Goal: Transaction & Acquisition: Purchase product/service

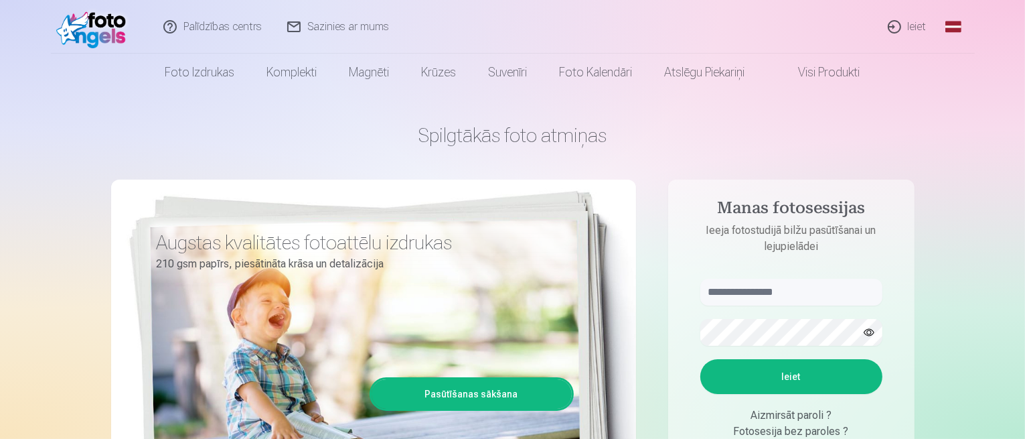
click at [913, 24] on link "Ieiet" at bounding box center [908, 27] width 64 height 54
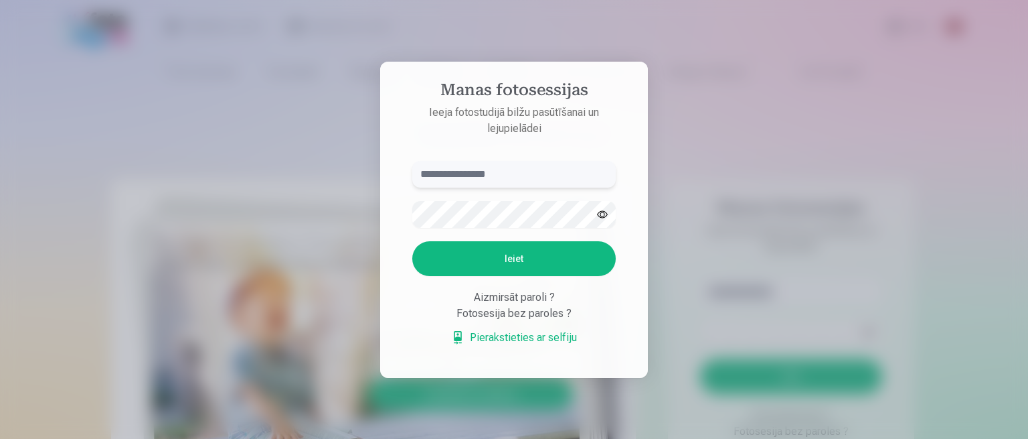
click at [467, 177] on input "text" at bounding box center [514, 174] width 204 height 27
type input "**********"
click at [489, 258] on button "Ieiet" at bounding box center [514, 258] width 204 height 35
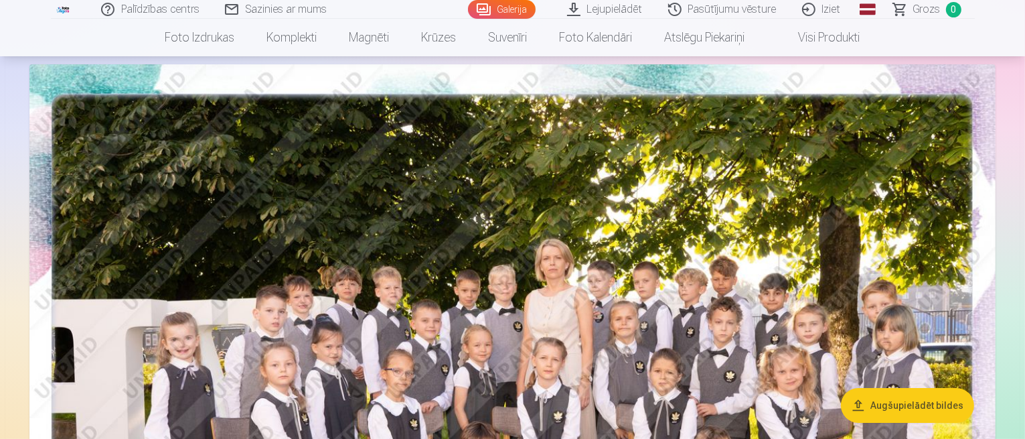
scroll to position [67, 0]
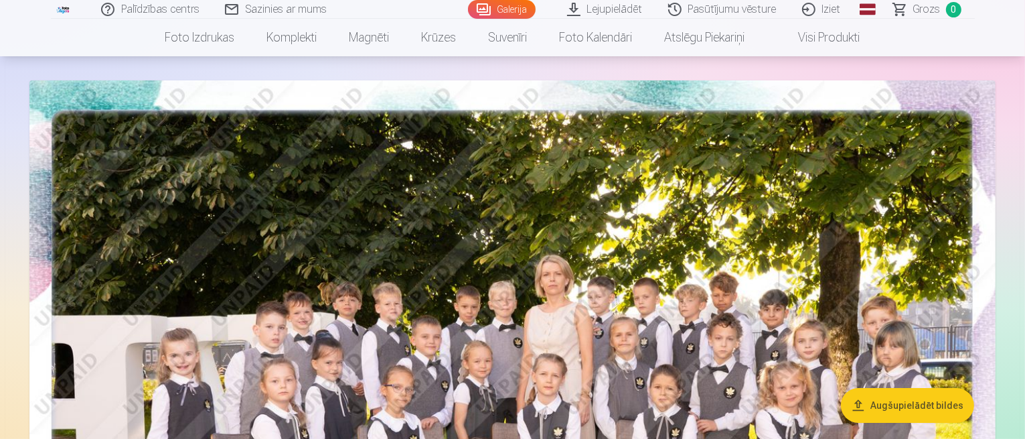
click at [886, 396] on button "Augšupielādēt bildes" at bounding box center [907, 405] width 133 height 35
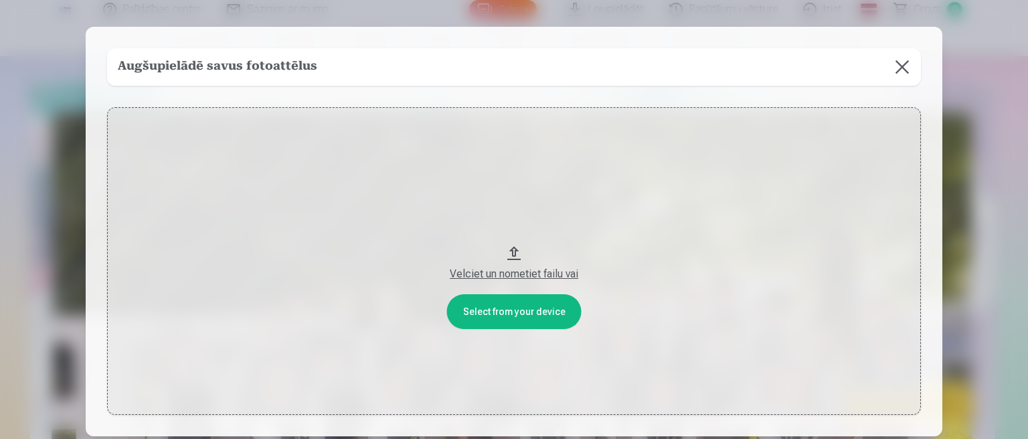
click at [519, 309] on button "Velciet un nometiet failu vai" at bounding box center [514, 260] width 814 height 307
click at [907, 68] on button at bounding box center [902, 66] width 37 height 37
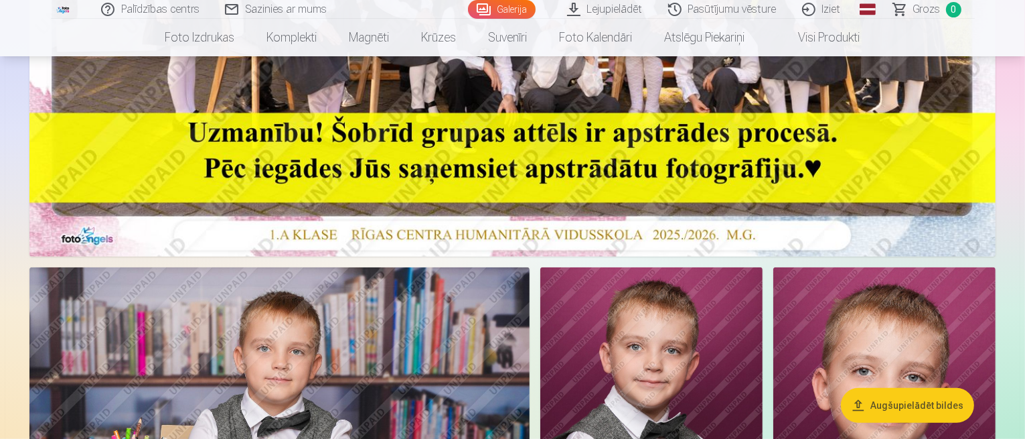
scroll to position [670, 0]
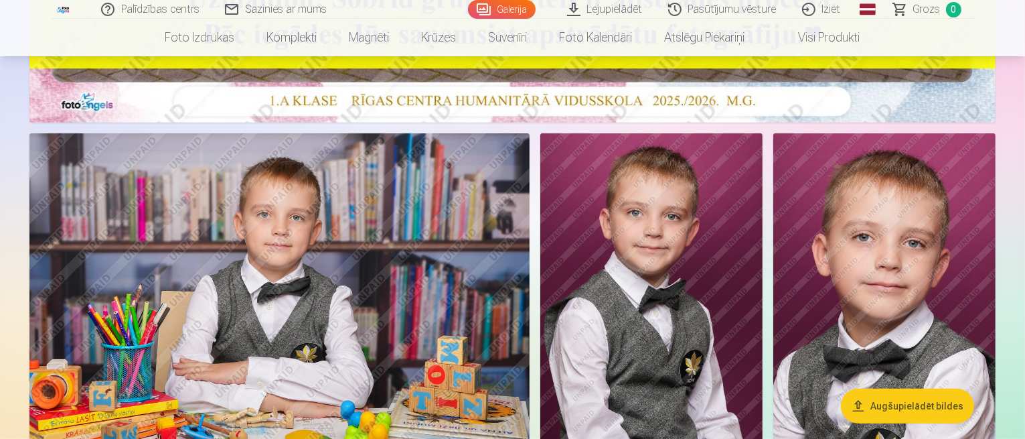
click at [929, 400] on button "Augšupielādēt bildes" at bounding box center [907, 405] width 133 height 35
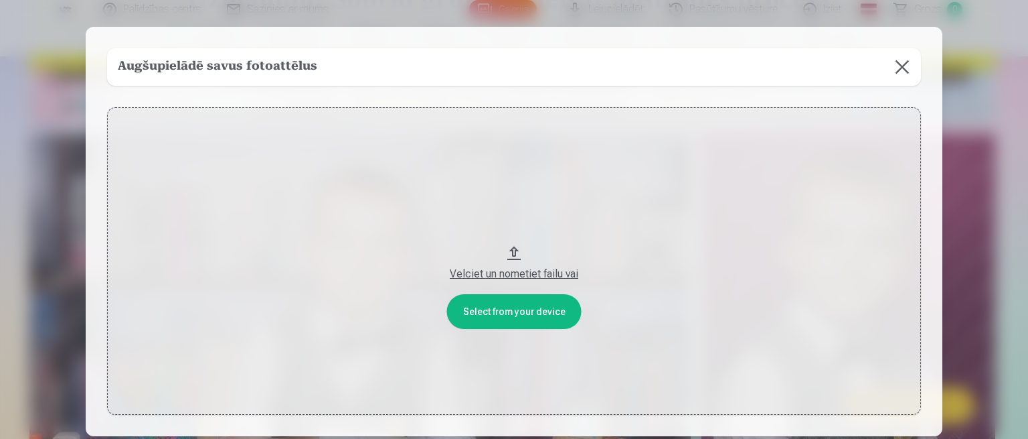
click at [530, 276] on div "Velciet un nometiet failu vai" at bounding box center [514, 274] width 787 height 16
click at [905, 71] on button at bounding box center [902, 66] width 37 height 37
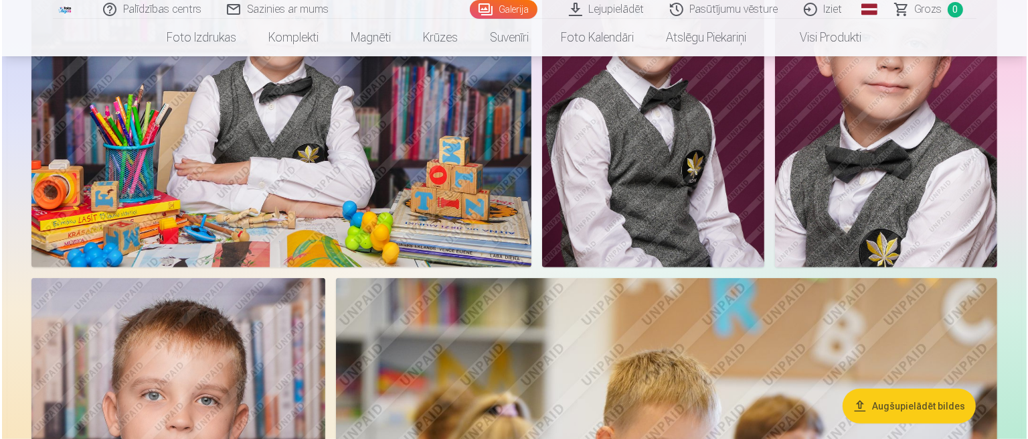
scroll to position [870, 0]
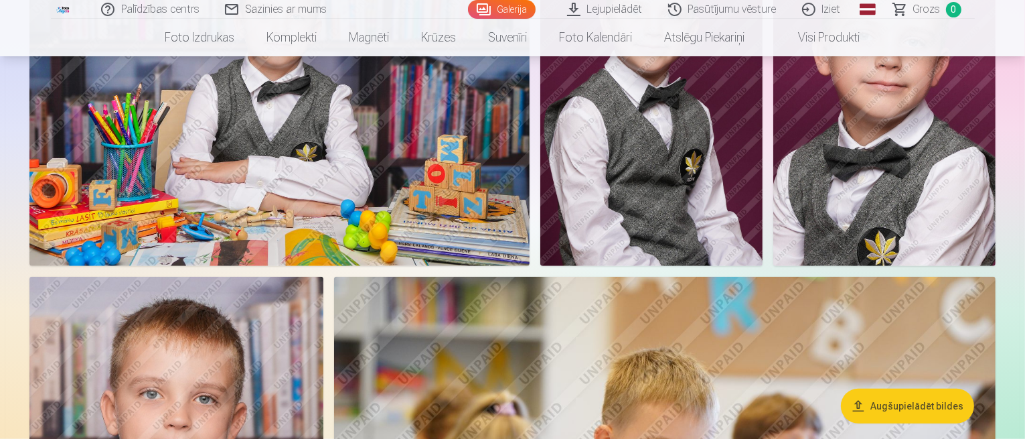
click at [530, 184] on img at bounding box center [279, 98] width 500 height 333
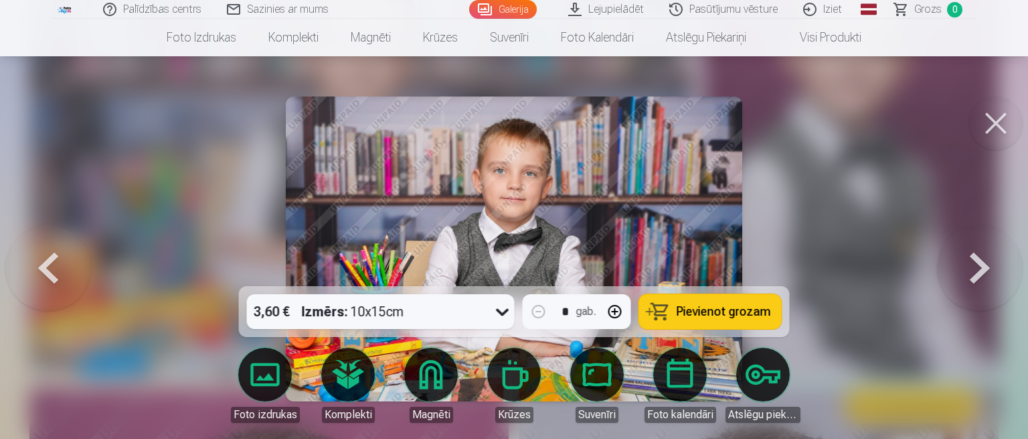
click at [1007, 118] on button at bounding box center [996, 123] width 54 height 54
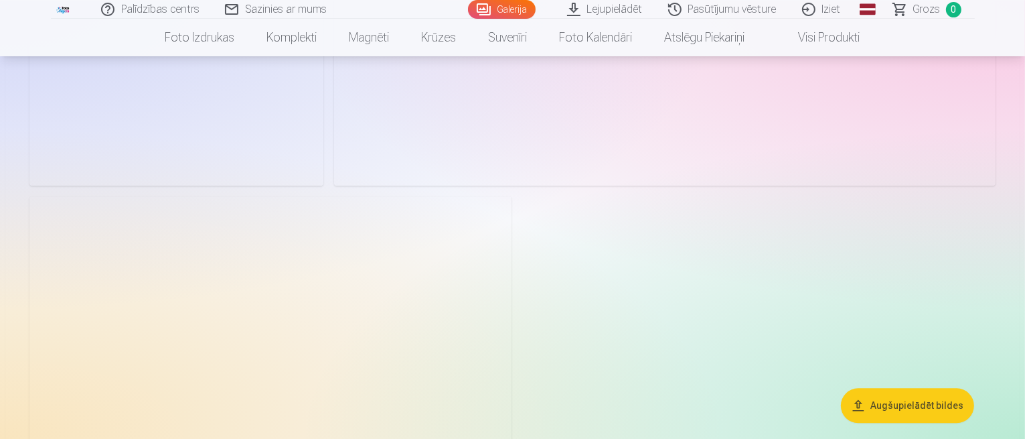
scroll to position [3211, 0]
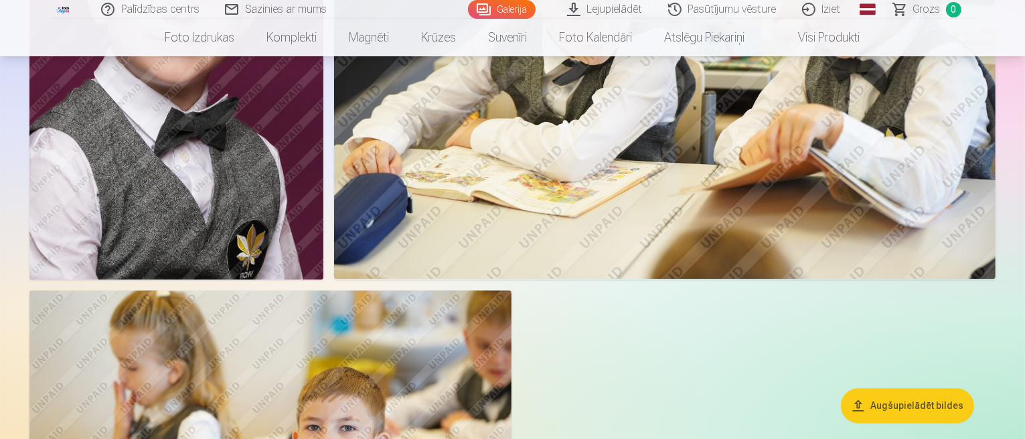
click at [622, 13] on link "Lejupielādēt" at bounding box center [605, 9] width 101 height 19
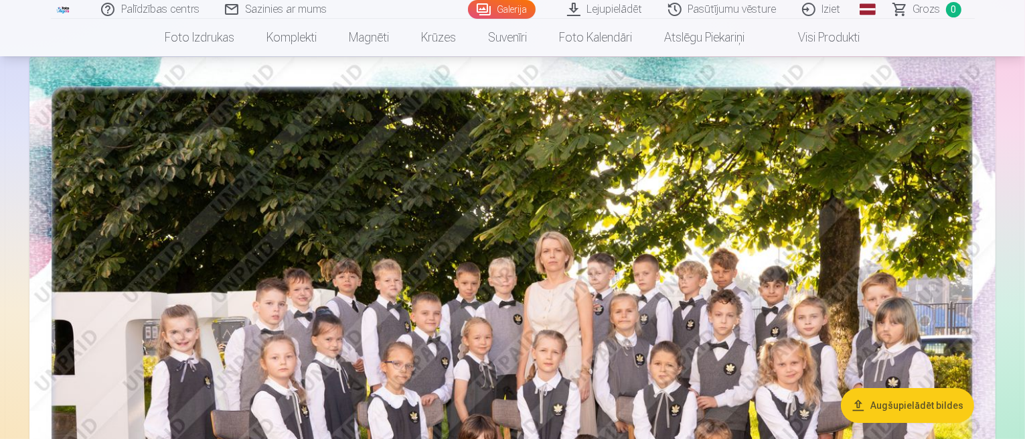
scroll to position [10, 0]
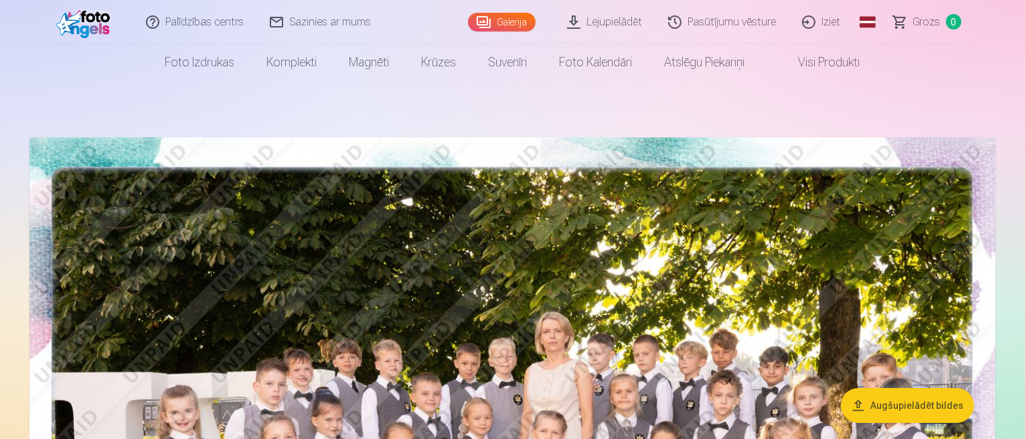
click at [894, 406] on button "Augšupielādēt bildes" at bounding box center [907, 405] width 133 height 35
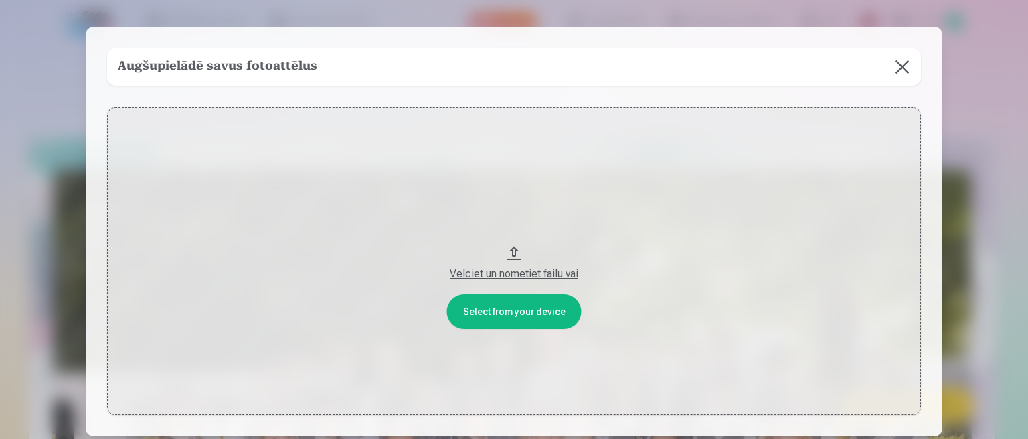
click at [526, 307] on button "Velciet un nometiet failu vai" at bounding box center [514, 260] width 814 height 307
click at [897, 74] on button at bounding box center [902, 66] width 37 height 37
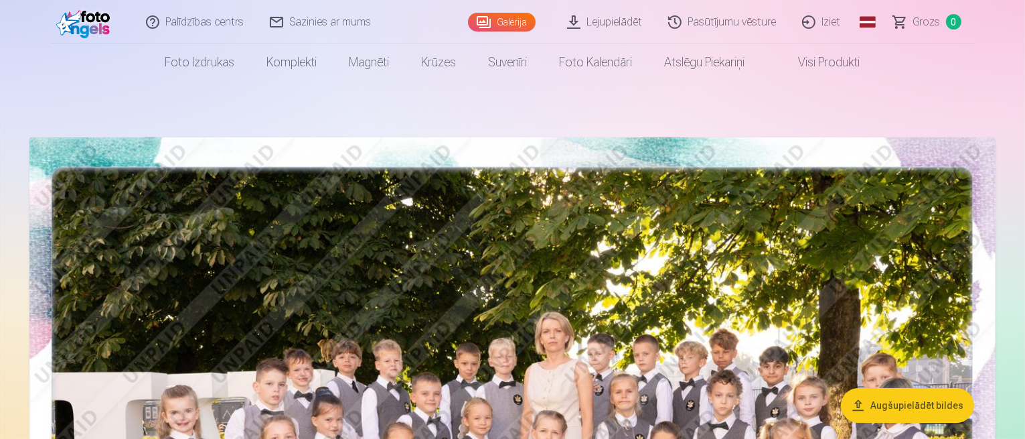
click at [617, 26] on link "Lejupielādēt" at bounding box center [605, 22] width 101 height 44
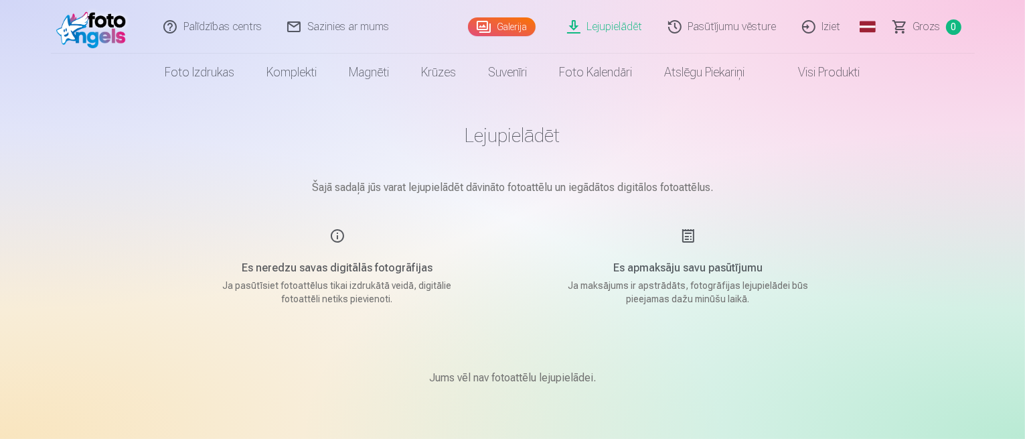
click at [519, 29] on link "Galerija" at bounding box center [502, 26] width 68 height 19
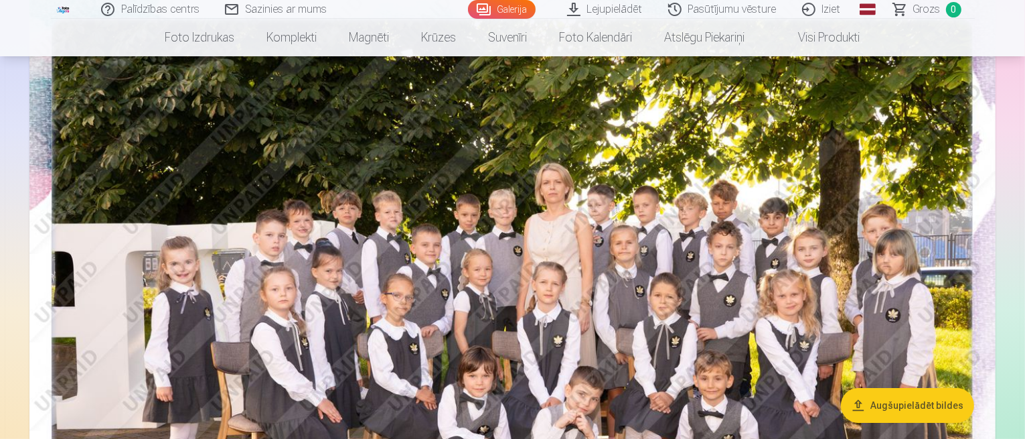
scroll to position [201, 0]
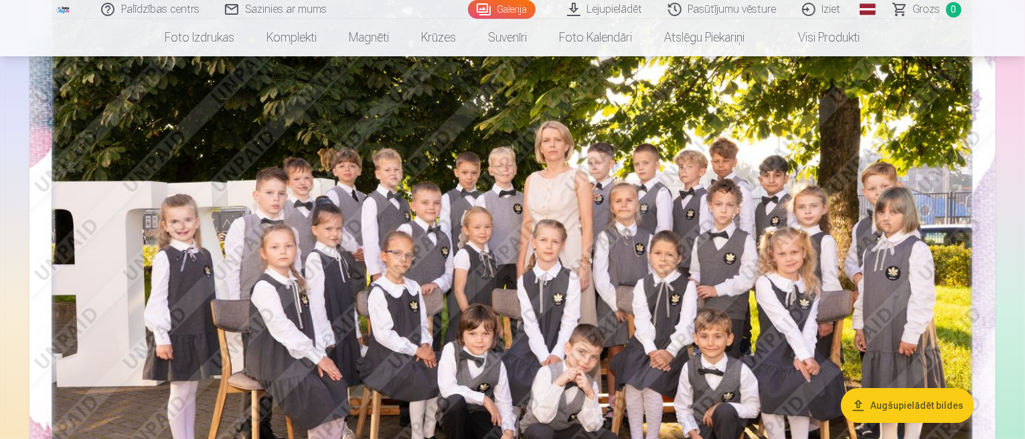
drag, startPoint x: 799, startPoint y: 256, endPoint x: 1007, endPoint y: 177, distance: 221.8
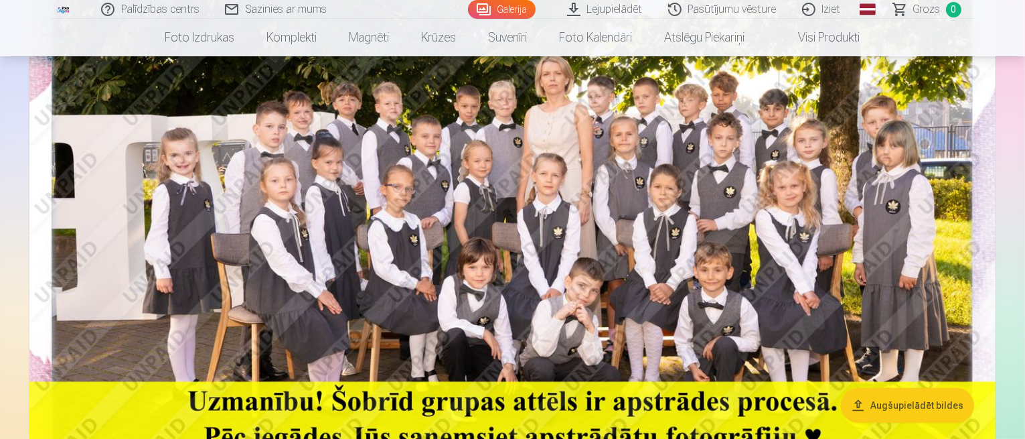
scroll to position [268, 0]
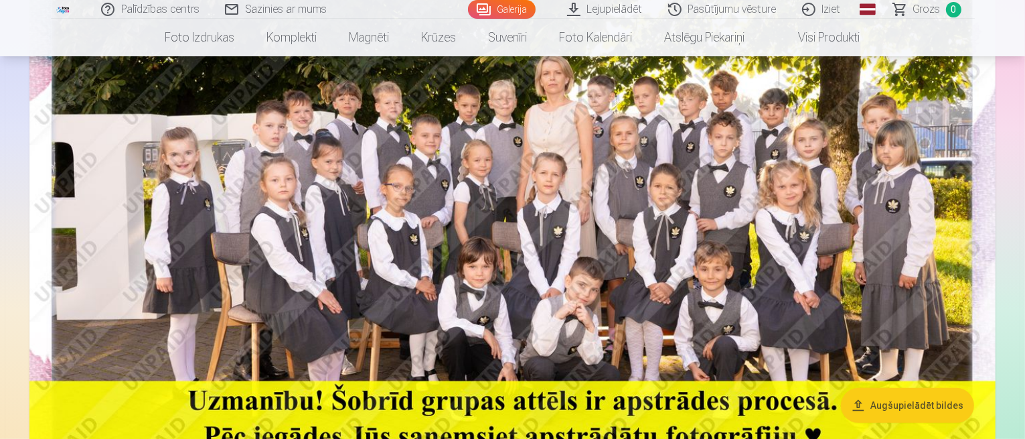
click at [919, 404] on button "Augšupielādēt bildes" at bounding box center [907, 405] width 133 height 35
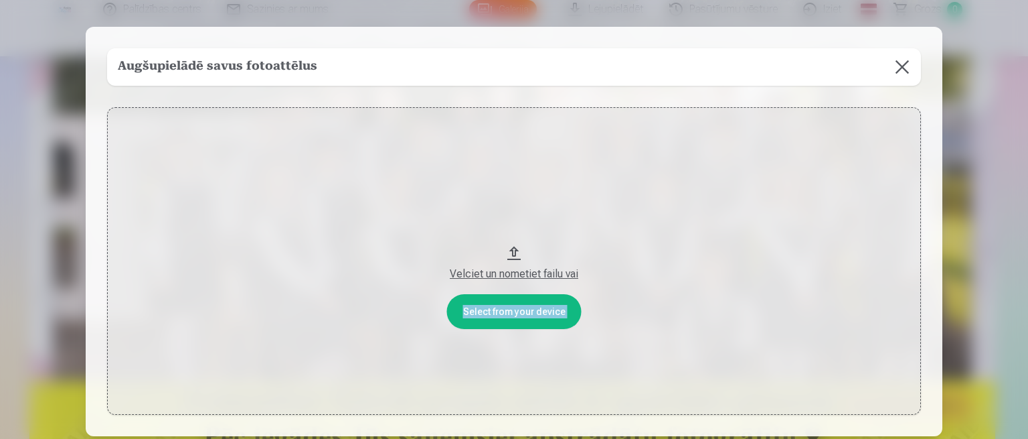
drag, startPoint x: 37, startPoint y: 179, endPoint x: 436, endPoint y: 272, distance: 409.1
click at [436, 272] on div "​ Augšupielādē savus fotoattēlus Select from your device Velciet un nometiet fa…" at bounding box center [514, 271] width 1028 height 543
click at [704, 216] on button "Velciet un nometiet failu vai" at bounding box center [514, 260] width 814 height 307
click at [528, 276] on div "Velciet un nometiet failu vai" at bounding box center [514, 274] width 787 height 16
click at [511, 307] on button "Velciet un nometiet failu vai" at bounding box center [514, 260] width 814 height 307
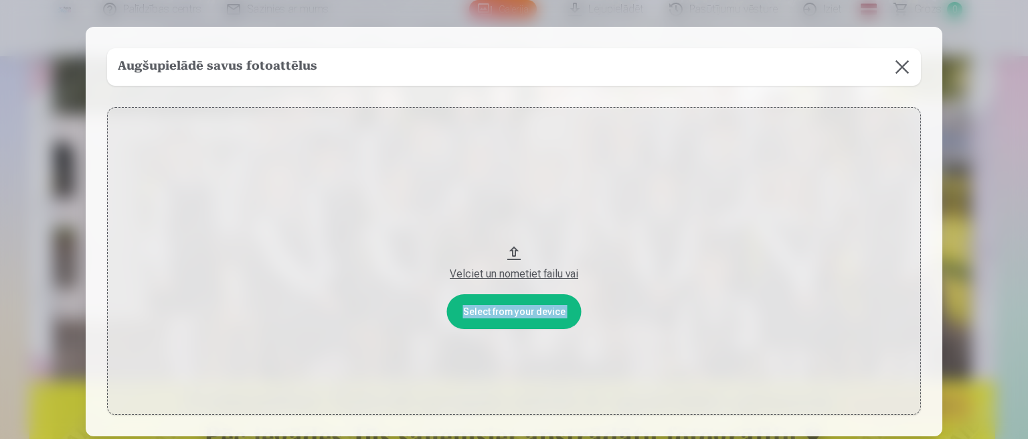
click at [323, 71] on div "Augšupielādē savus fotoattēlus" at bounding box center [514, 66] width 814 height 37
click at [469, 199] on button "Velciet un nometiet failu vai" at bounding box center [514, 260] width 814 height 307
click at [902, 61] on button at bounding box center [902, 66] width 37 height 37
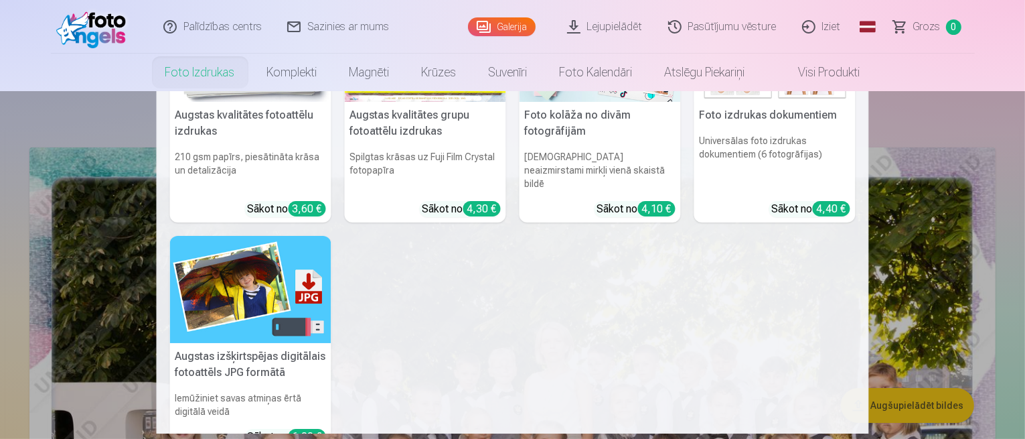
scroll to position [134, 0]
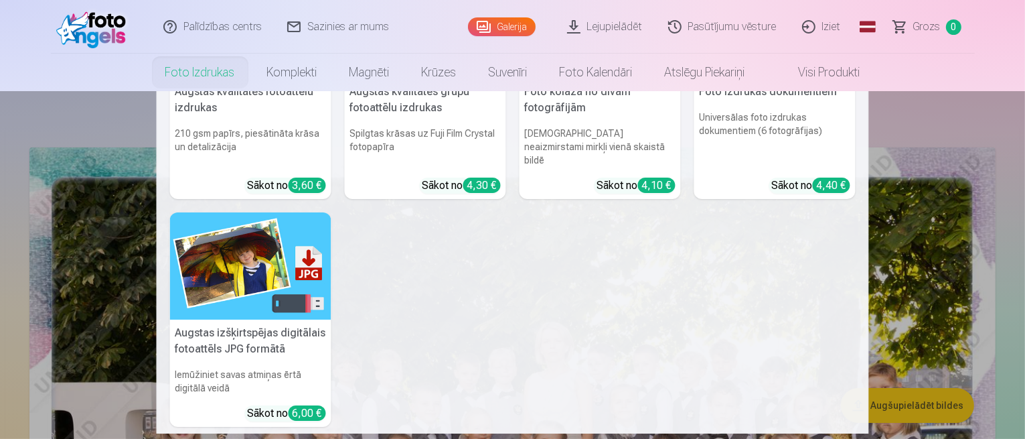
click at [258, 325] on h5 "Augstas izšķirtspējas digitālais fotoattēls JPG formātā" at bounding box center [250, 340] width 161 height 43
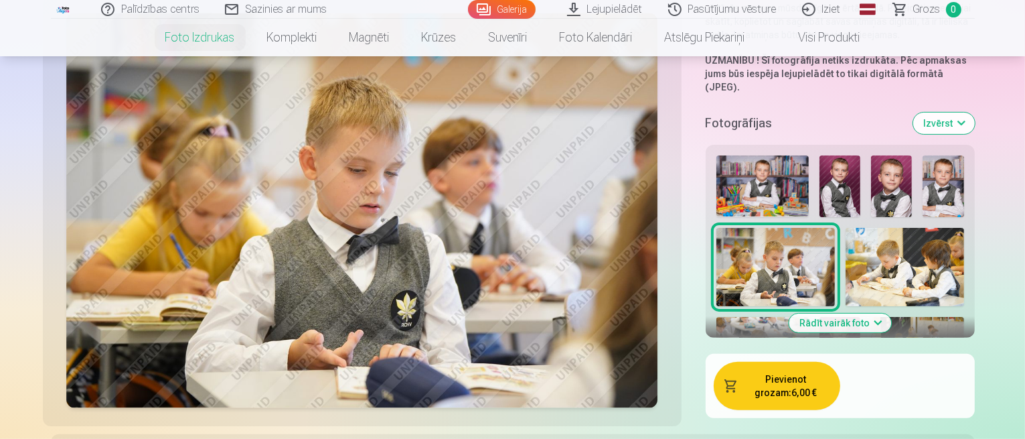
scroll to position [201, 0]
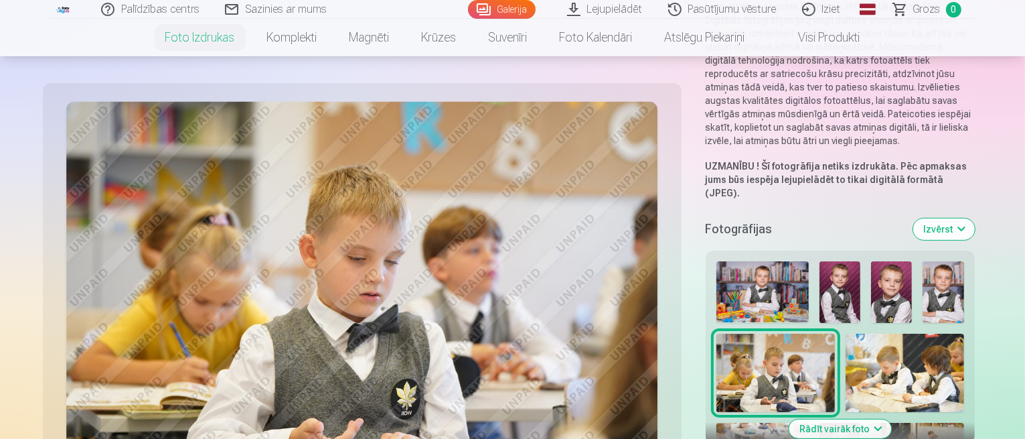
click at [870, 419] on button "Rādīt vairāk foto" at bounding box center [840, 428] width 102 height 19
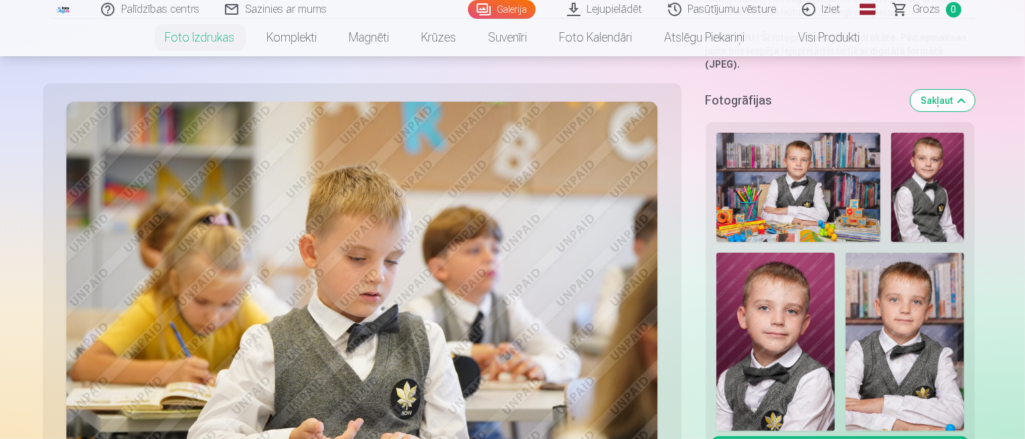
scroll to position [268, 0]
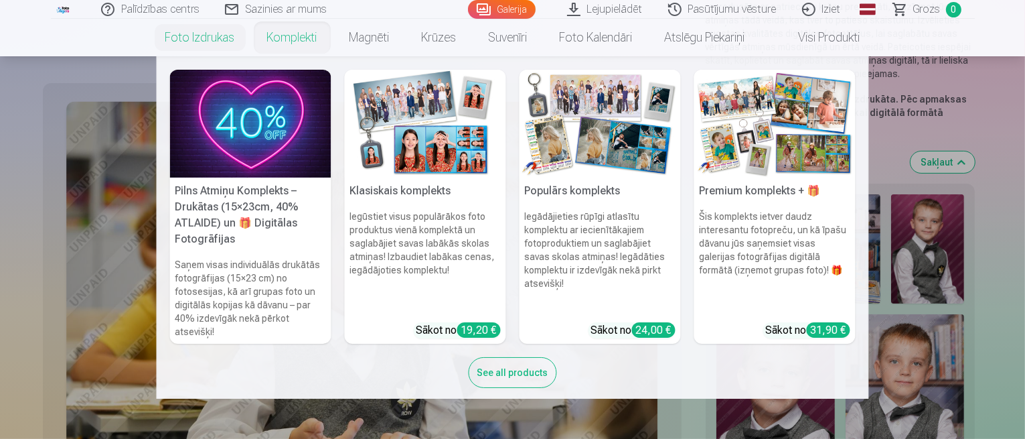
click at [240, 208] on h5 "Pilns Atmiņu Komplekts – Drukātas (15×23cm, 40% ATLAIDE) un 🎁 Digitālas Fotogrā…" at bounding box center [250, 214] width 161 height 75
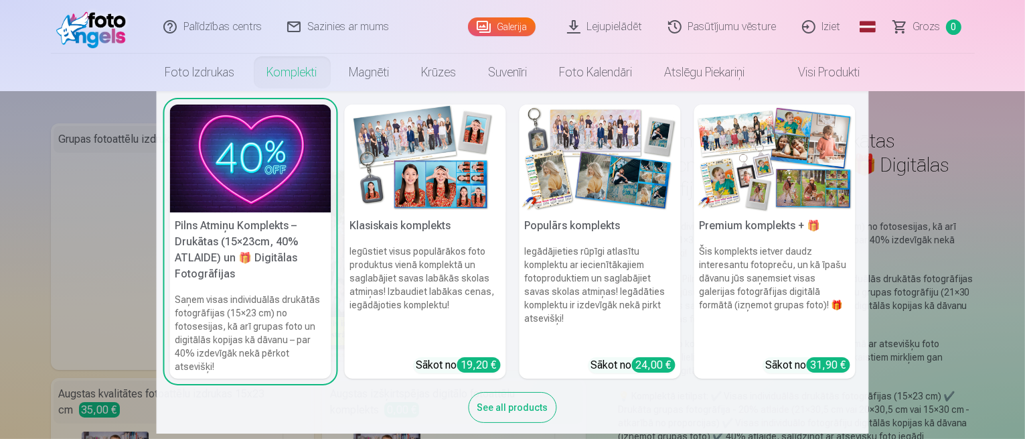
scroll to position [15, 0]
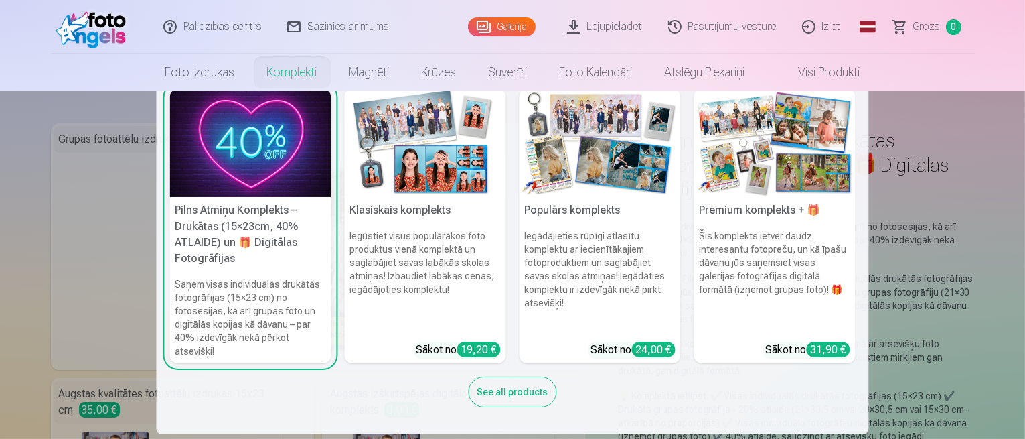
click at [943, 404] on nav "Pilns Atmiņu Komplekts – Drukātas (15×23cm, 40% ATLAIDE) un 🎁 Digitālas Fotogrā…" at bounding box center [512, 262] width 1025 height 342
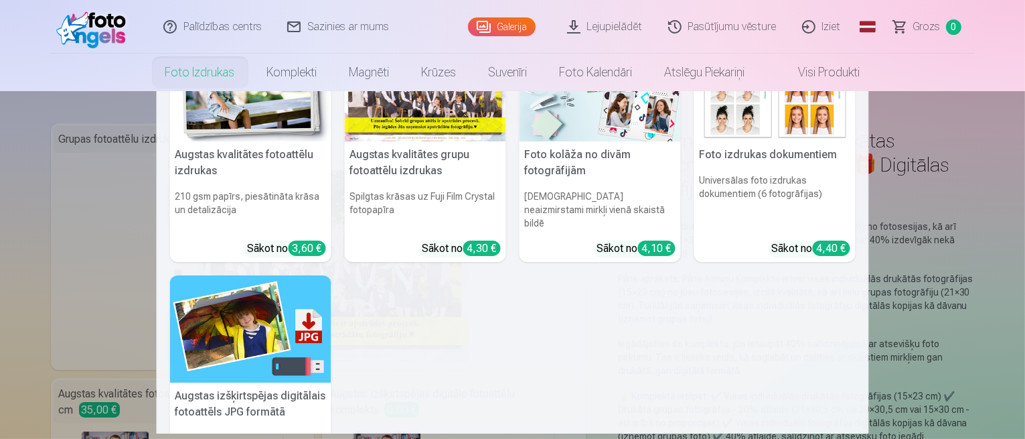
scroll to position [0, 0]
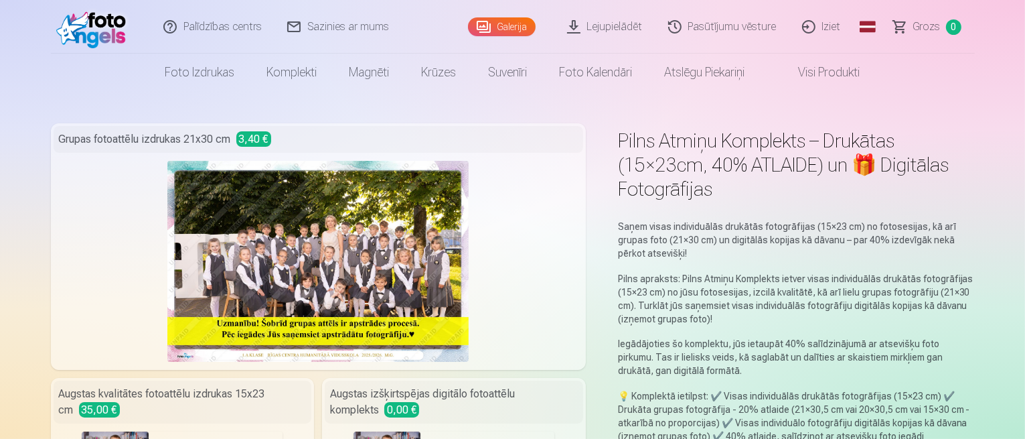
click at [601, 30] on link "Lejupielādēt" at bounding box center [605, 27] width 101 height 54
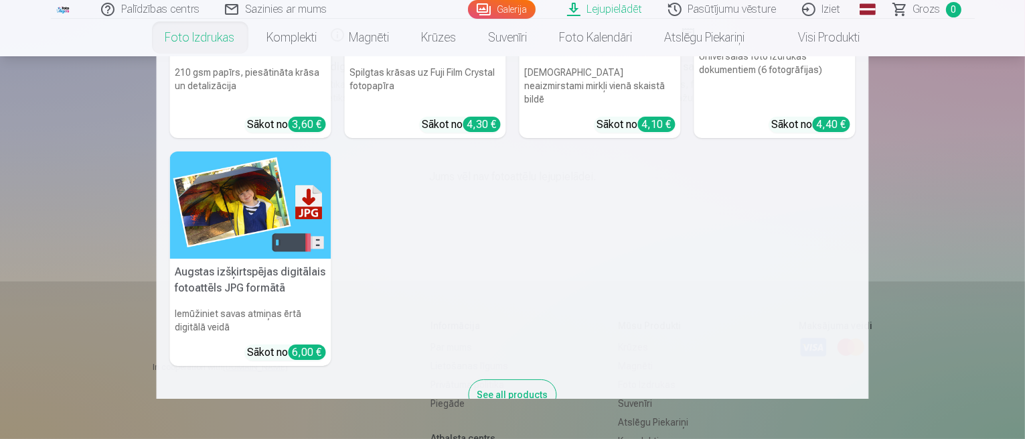
scroll to position [185, 0]
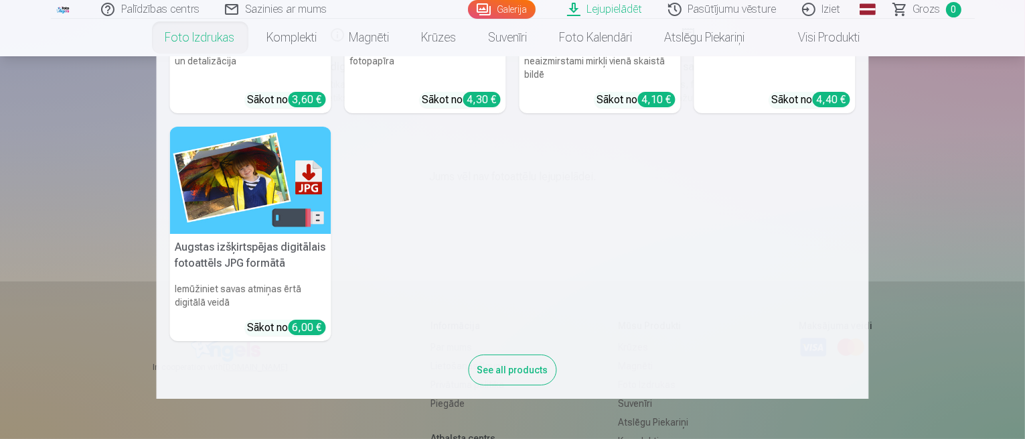
click at [266, 185] on img at bounding box center [250, 181] width 161 height 108
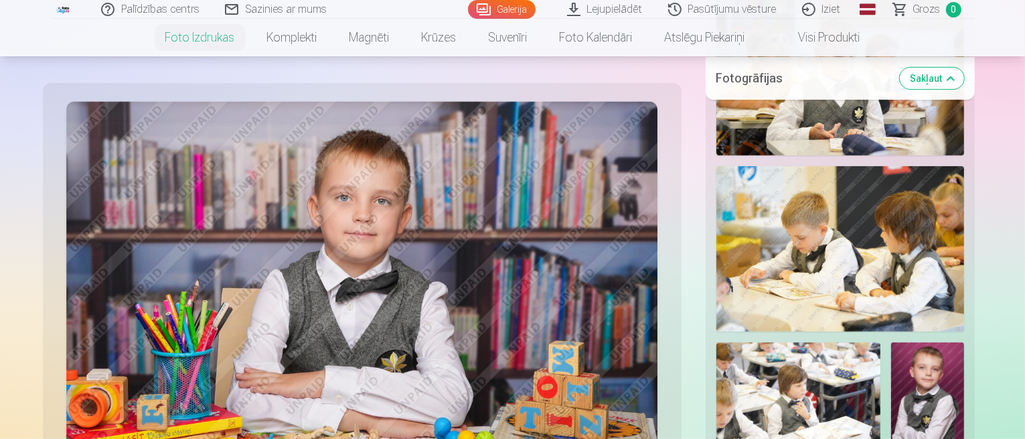
scroll to position [803, 0]
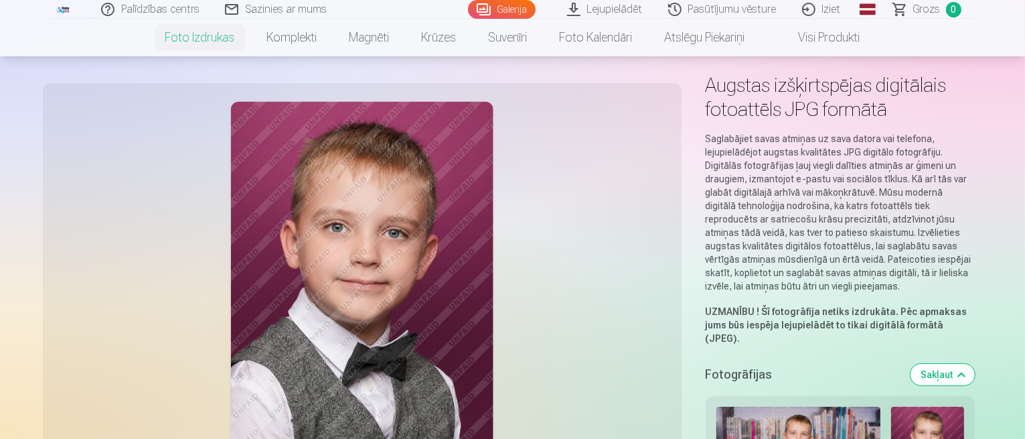
scroll to position [0, 0]
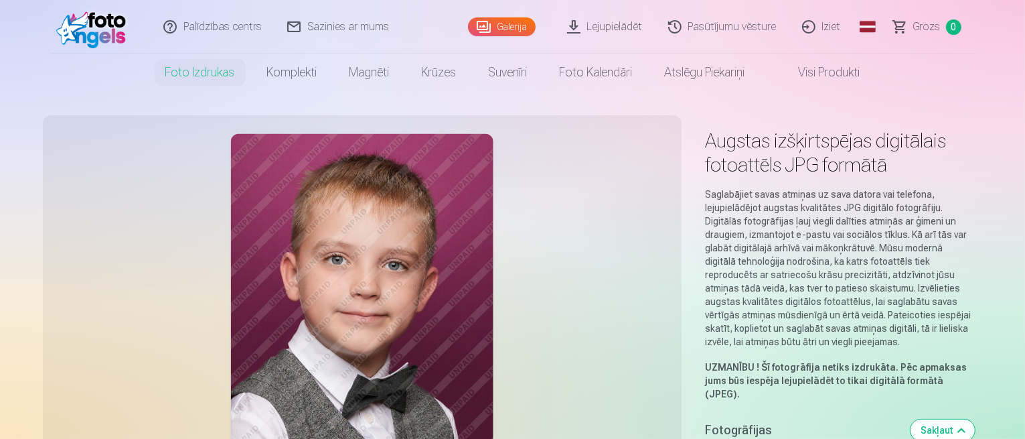
click at [975, 419] on button "Sakļaut" at bounding box center [943, 429] width 64 height 21
click at [518, 31] on link "Galerija" at bounding box center [502, 26] width 68 height 19
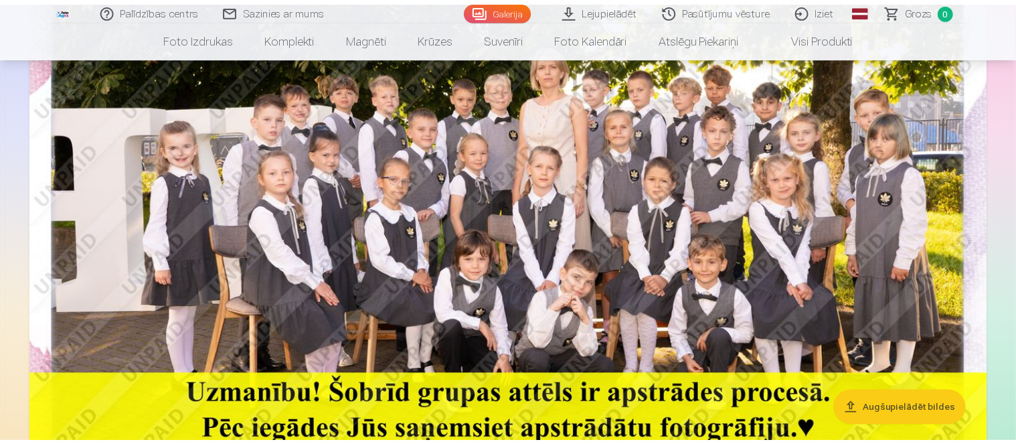
scroll to position [335, 0]
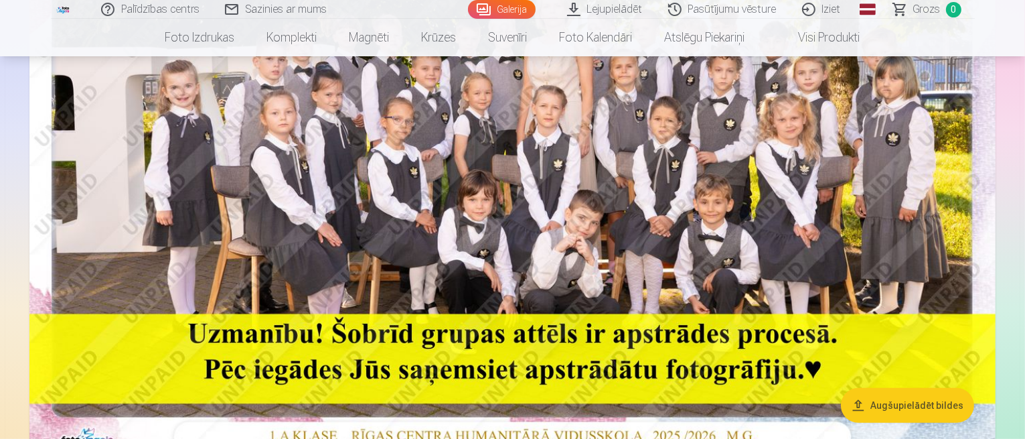
click at [893, 406] on button "Augšupielādēt bildes" at bounding box center [907, 405] width 133 height 35
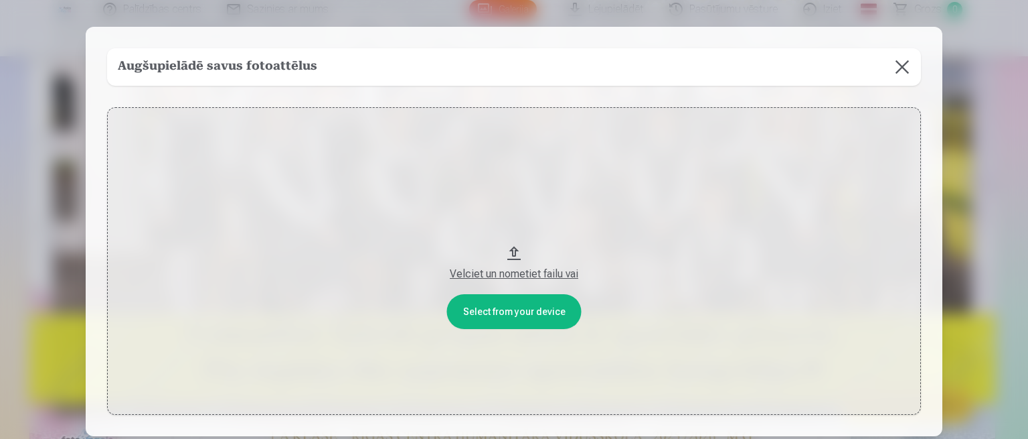
drag, startPoint x: 557, startPoint y: 275, endPoint x: 624, endPoint y: 80, distance: 206.6
click at [625, 71] on div "Augšupielādē savus fotoattēlus Select from your device Velciet un nometiet fail…" at bounding box center [514, 231] width 857 height 409
click at [896, 67] on button at bounding box center [902, 66] width 37 height 37
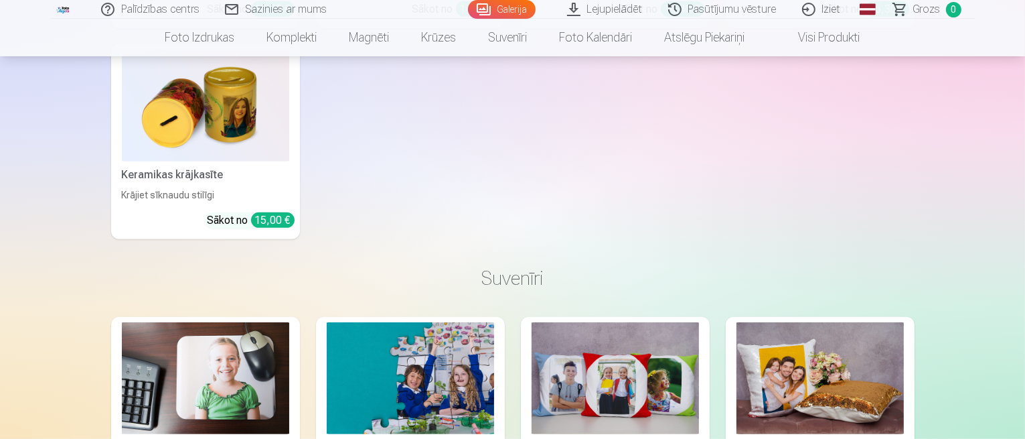
scroll to position [5825, 0]
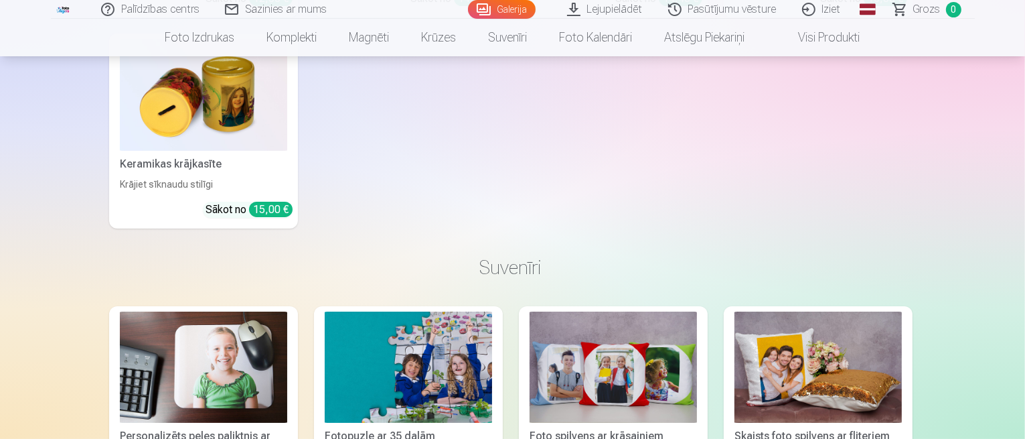
scroll to position [5842, 0]
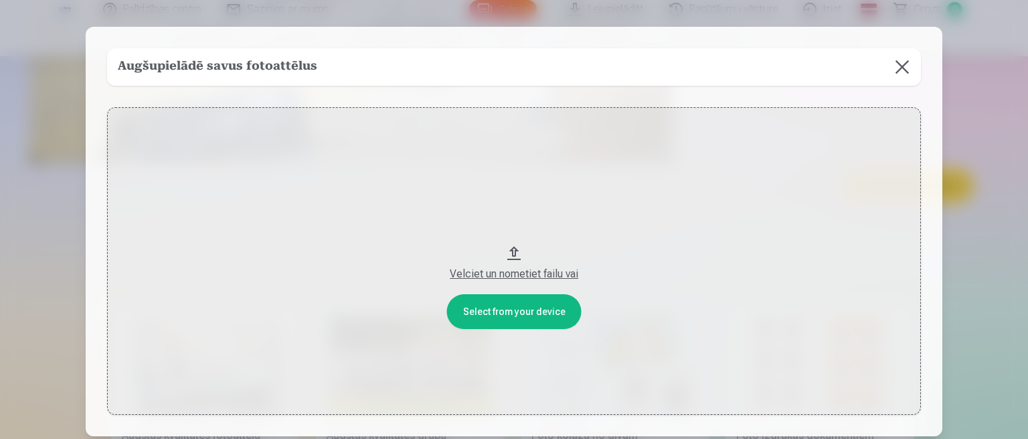
click at [518, 315] on button "Velciet un nometiet failu vai" at bounding box center [514, 260] width 814 height 307
click at [902, 66] on button at bounding box center [902, 66] width 37 height 37
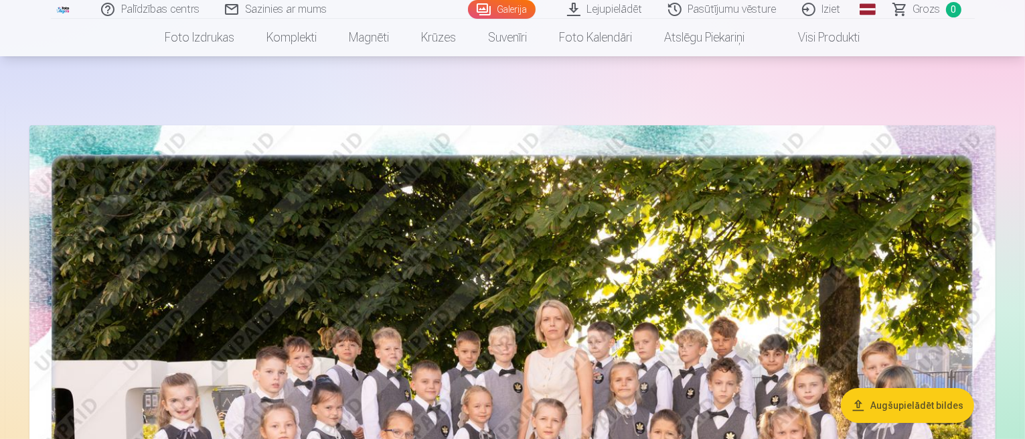
scroll to position [0, 0]
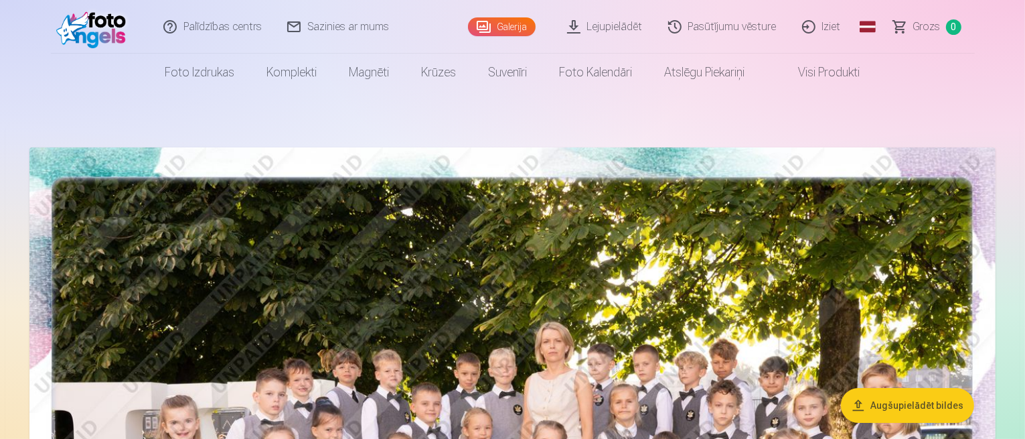
click at [712, 29] on link "Pasūtījumu vēsture" at bounding box center [723, 27] width 134 height 54
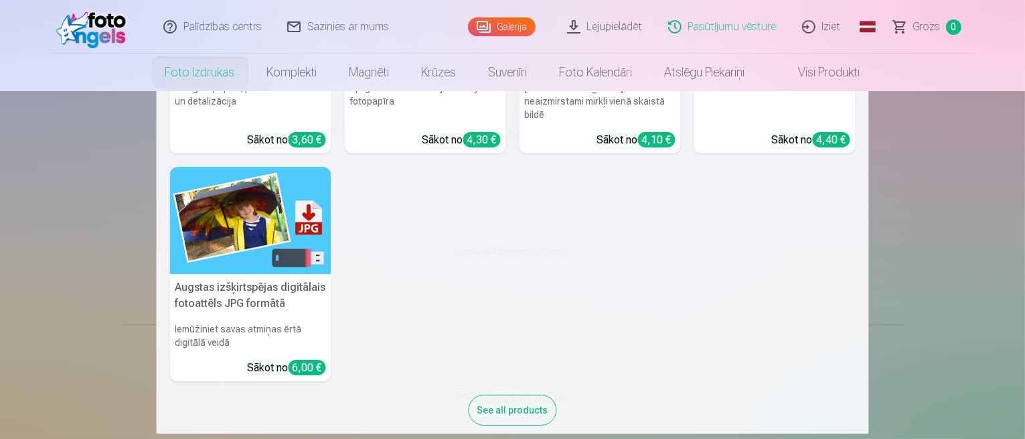
click at [200, 74] on link "Foto izdrukas" at bounding box center [200, 72] width 102 height 37
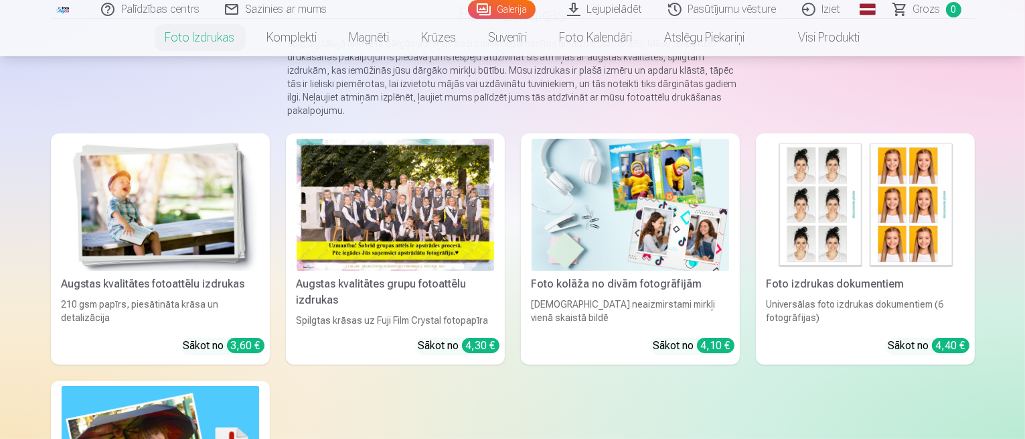
scroll to position [134, 0]
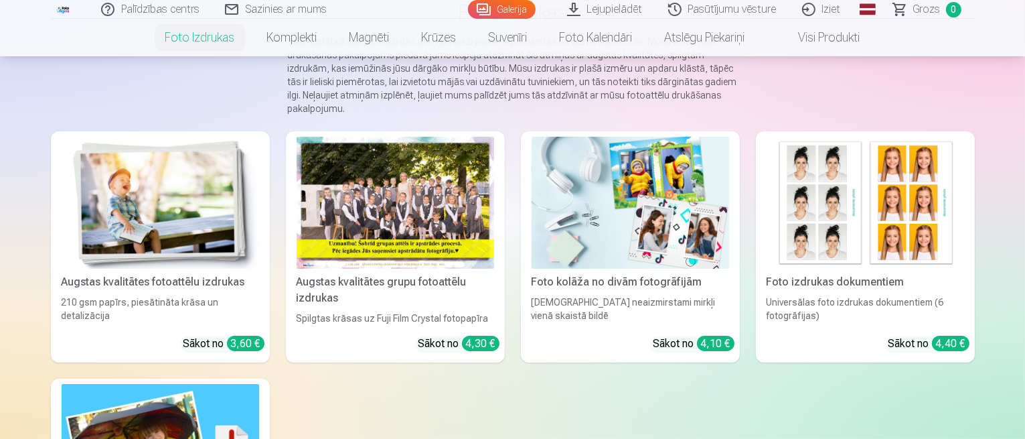
click at [447, 228] on div at bounding box center [396, 203] width 198 height 132
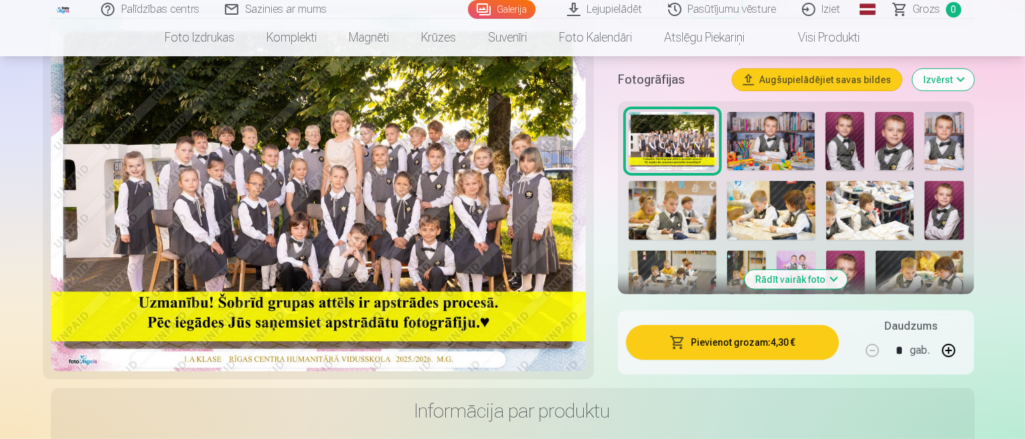
scroll to position [268, 0]
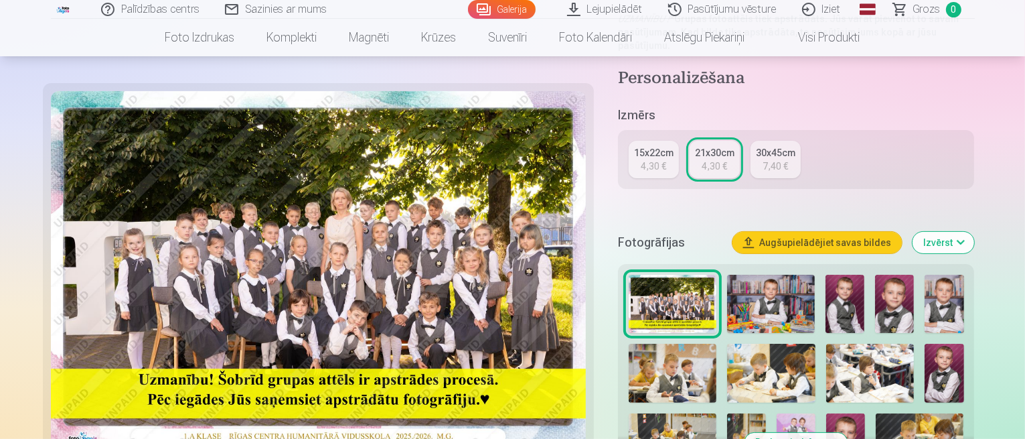
click at [860, 232] on button "Augšupielādējiet savas bildes" at bounding box center [816, 242] width 169 height 21
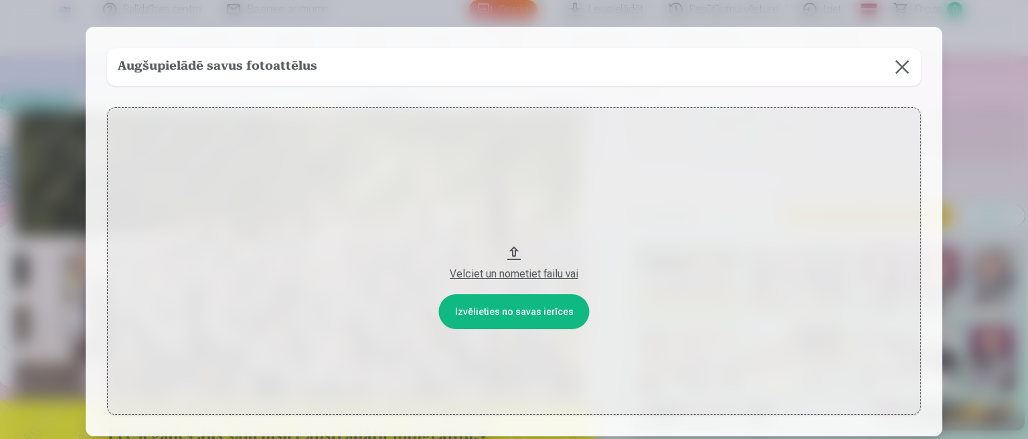
drag, startPoint x: 534, startPoint y: 275, endPoint x: 418, endPoint y: 224, distance: 126.5
click at [418, 224] on button "Velciet un nometiet failu vai" at bounding box center [514, 260] width 814 height 307
click at [521, 252] on button "Velciet un nometiet failu vai" at bounding box center [514, 260] width 814 height 307
click at [911, 66] on button at bounding box center [902, 66] width 37 height 37
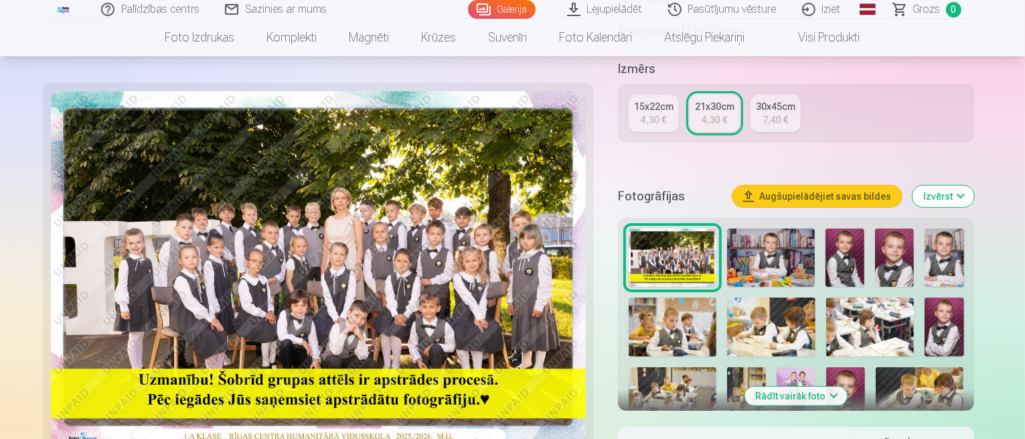
scroll to position [335, 0]
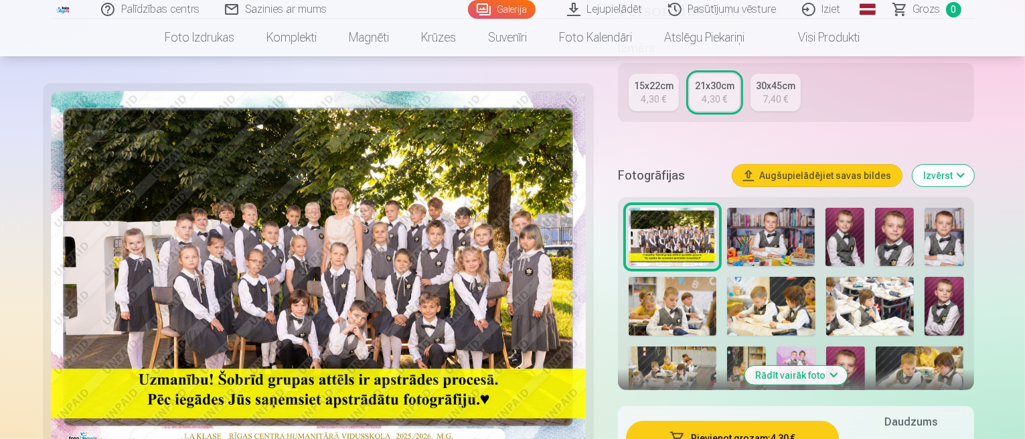
click at [826, 14] on link "Iziet" at bounding box center [822, 9] width 64 height 19
